Goal: Task Accomplishment & Management: Use online tool/utility

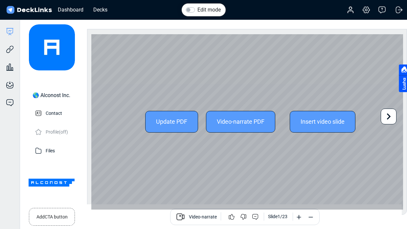
click at [391, 115] on icon at bounding box center [388, 116] width 12 height 12
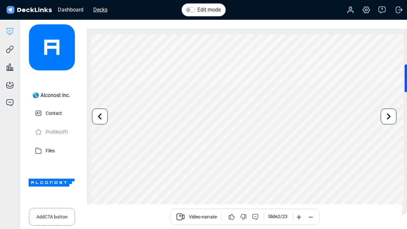
click at [99, 11] on div "Decks" at bounding box center [100, 10] width 21 height 8
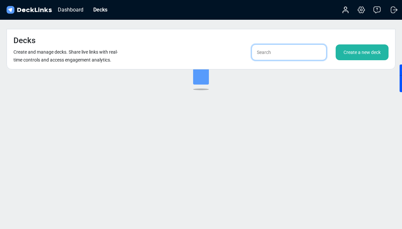
click at [274, 44] on input "text" at bounding box center [289, 52] width 75 height 16
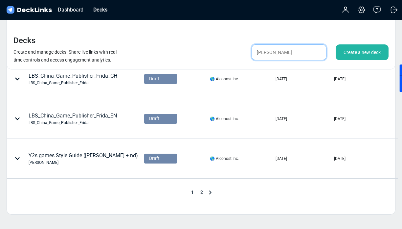
scroll to position [333, 0]
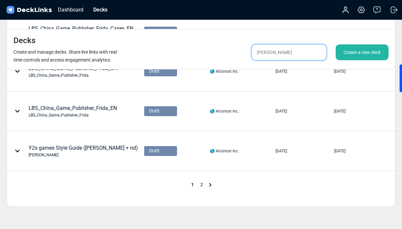
type input "[PERSON_NAME]"
click at [201, 182] on span "2" at bounding box center [201, 184] width 9 height 5
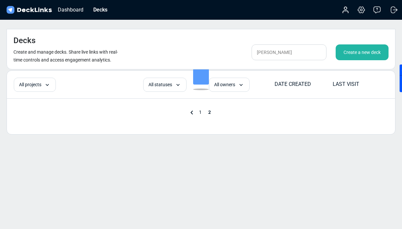
scroll to position [236, 0]
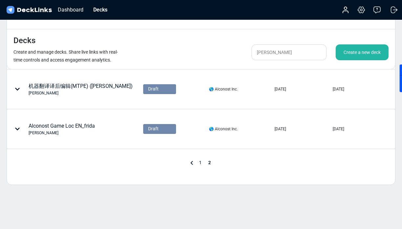
click at [199, 160] on span "1" at bounding box center [200, 162] width 9 height 5
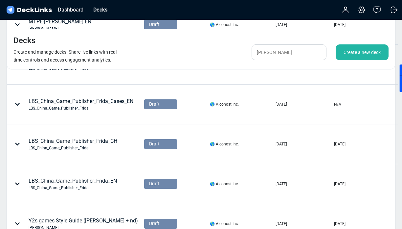
scroll to position [355, 0]
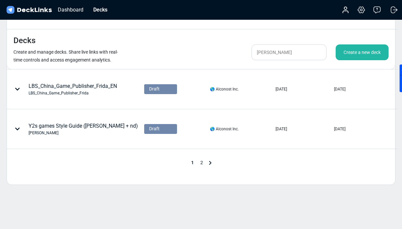
click at [201, 160] on span "2" at bounding box center [201, 162] width 9 height 5
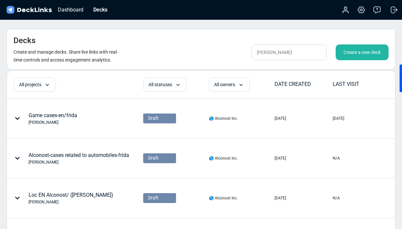
scroll to position [236, 0]
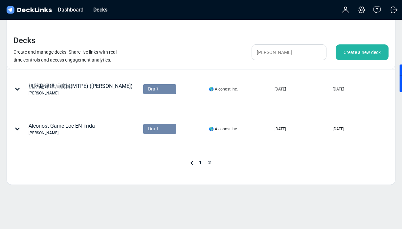
click at [198, 160] on span "1" at bounding box center [200, 162] width 9 height 5
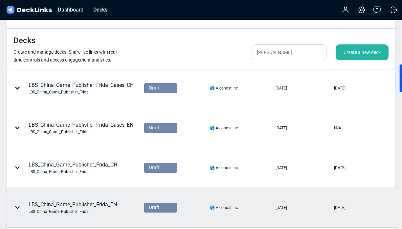
scroll to position [0, 0]
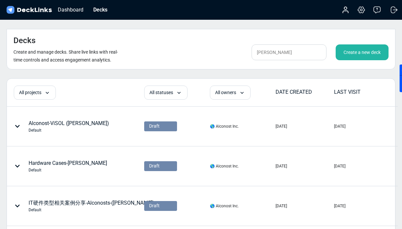
click at [344, 44] on div "Create a new deck" at bounding box center [362, 52] width 53 height 16
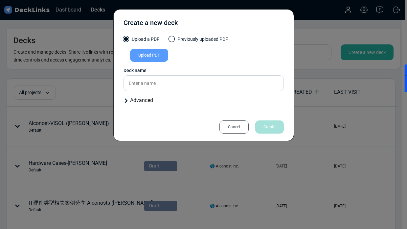
click at [146, 59] on div "Upload PDF" at bounding box center [149, 55] width 38 height 13
click at [0, 0] on input "Upload PDF" at bounding box center [0, 0] width 0 height 0
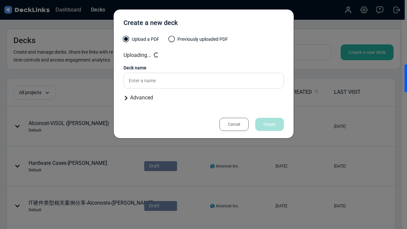
click at [233, 127] on div "Cancel" at bounding box center [233, 124] width 29 height 13
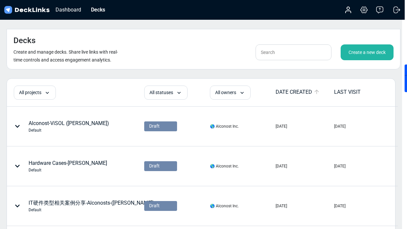
type input "Alconost ZH [PERSON_NAME] (1)"
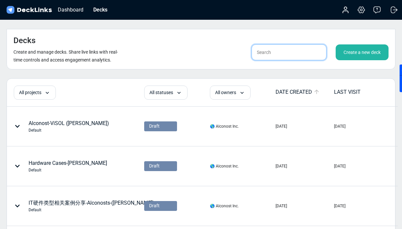
click at [292, 44] on input "text" at bounding box center [289, 52] width 75 height 16
type input "[PERSON_NAME]"
click at [352, 44] on div "Create a new deck" at bounding box center [362, 52] width 53 height 16
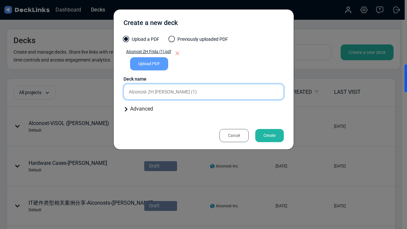
click at [153, 93] on input "Alconost ZH [PERSON_NAME] (1)" at bounding box center [204, 92] width 160 height 16
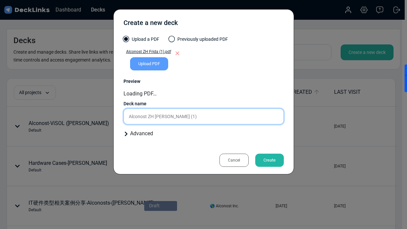
click at [152, 116] on div "Upload a PDF Previously uploaded PDF Alconost ZH Frida (1).pdf Upload PDF Uploa…" at bounding box center [204, 89] width 160 height 107
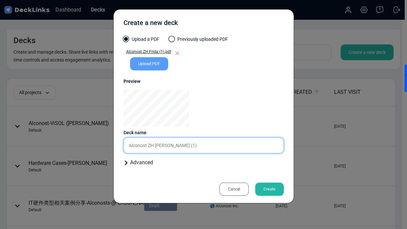
click at [178, 143] on input "Alconost ZH [PERSON_NAME] (1)" at bounding box center [204, 145] width 160 height 16
click at [156, 145] on input "Alconost ZH [PERSON_NAME]" at bounding box center [204, 145] width 160 height 16
type input "Alconost ZH ([PERSON_NAME])"
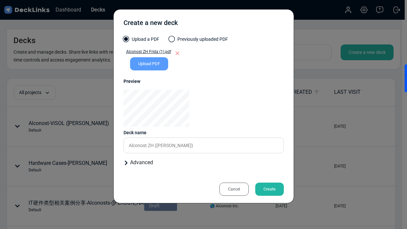
click at [269, 193] on div "Create" at bounding box center [269, 188] width 29 height 13
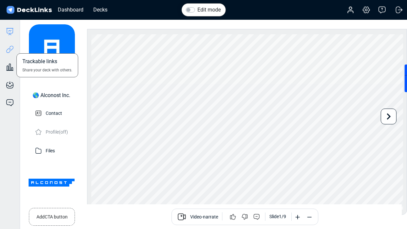
click at [8, 46] on icon at bounding box center [10, 49] width 8 height 8
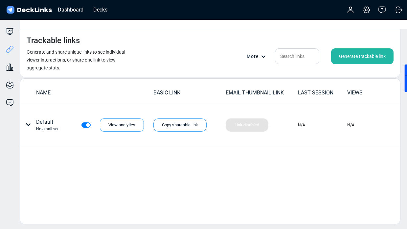
click at [347, 48] on div "Generate trackable link" at bounding box center [362, 56] width 62 height 16
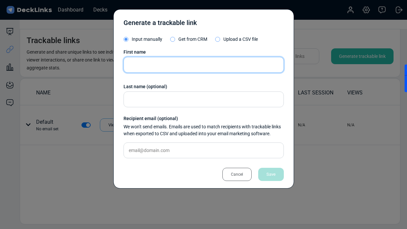
click at [175, 65] on input "text" at bounding box center [204, 65] width 160 height 16
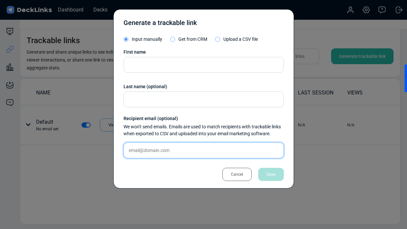
click at [158, 152] on input "text" at bounding box center [204, 150] width 160 height 16
paste input "[EMAIL_ADDRESS][DOMAIN_NAME]"
type input "[EMAIL_ADDRESS][DOMAIN_NAME]"
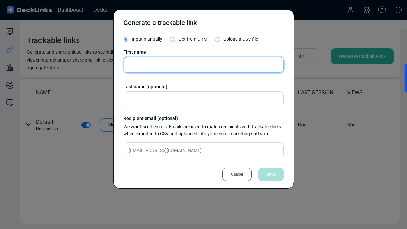
click at [157, 71] on input "text" at bounding box center [204, 65] width 160 height 16
type input "[PERSON_NAME]"
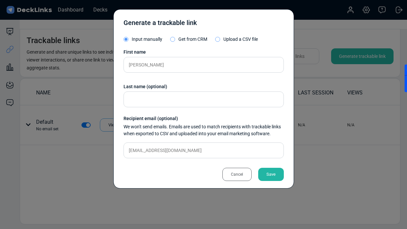
click at [273, 177] on div "Save" at bounding box center [271, 174] width 26 height 13
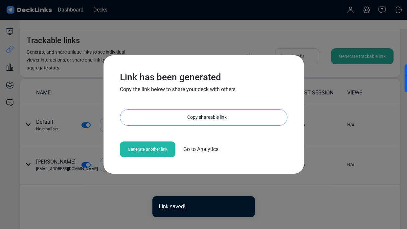
click at [177, 115] on div "Copy shareable link" at bounding box center [207, 117] width 160 height 16
